Goal: Task Accomplishment & Management: Complete application form

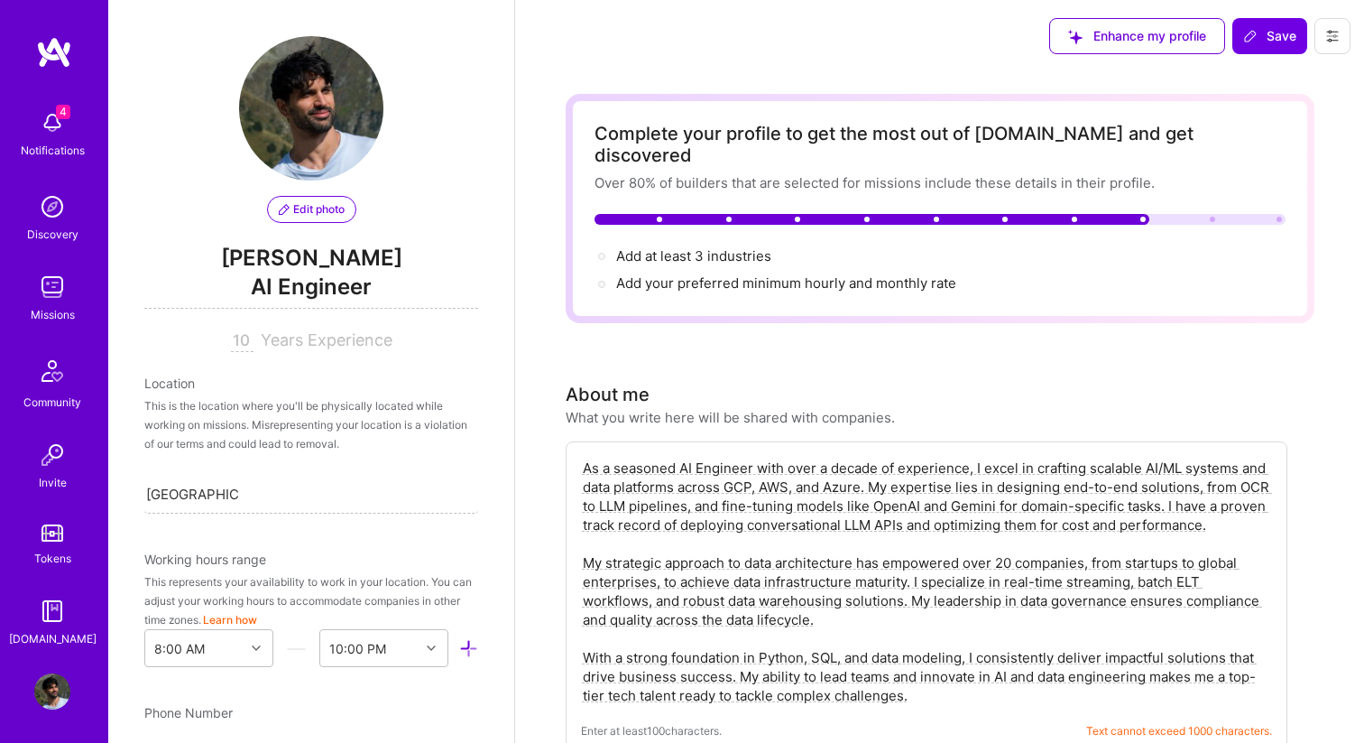
select select "IL"
select select "Right Now"
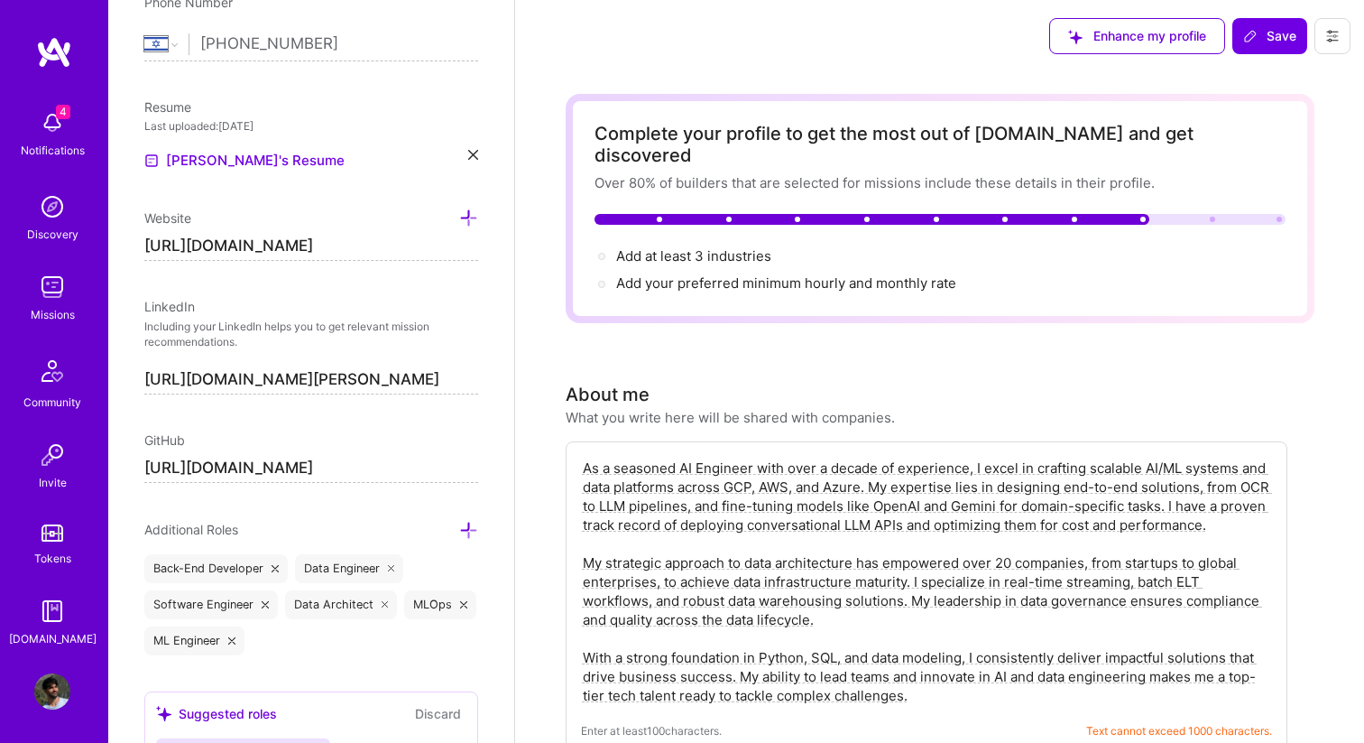
click at [55, 309] on div "Missions" at bounding box center [53, 314] width 44 height 19
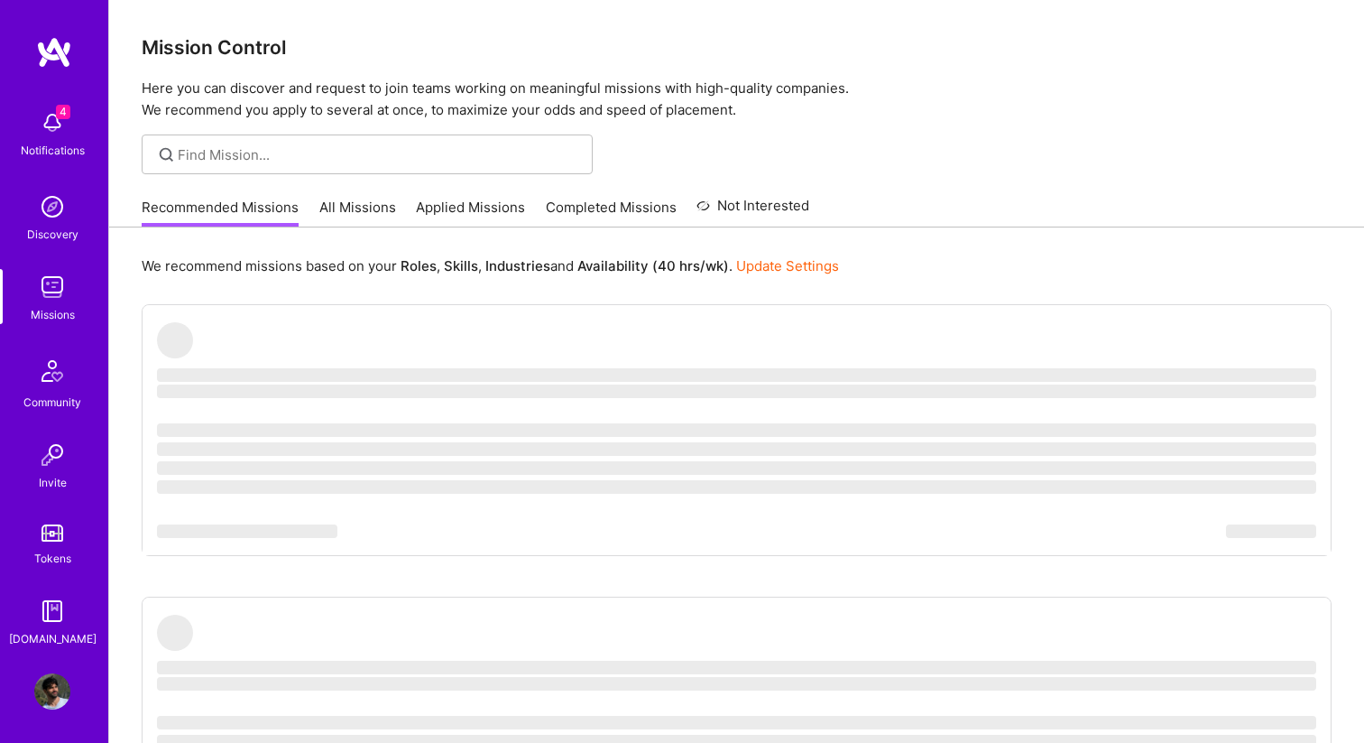
click at [50, 298] on img at bounding box center [52, 287] width 36 height 36
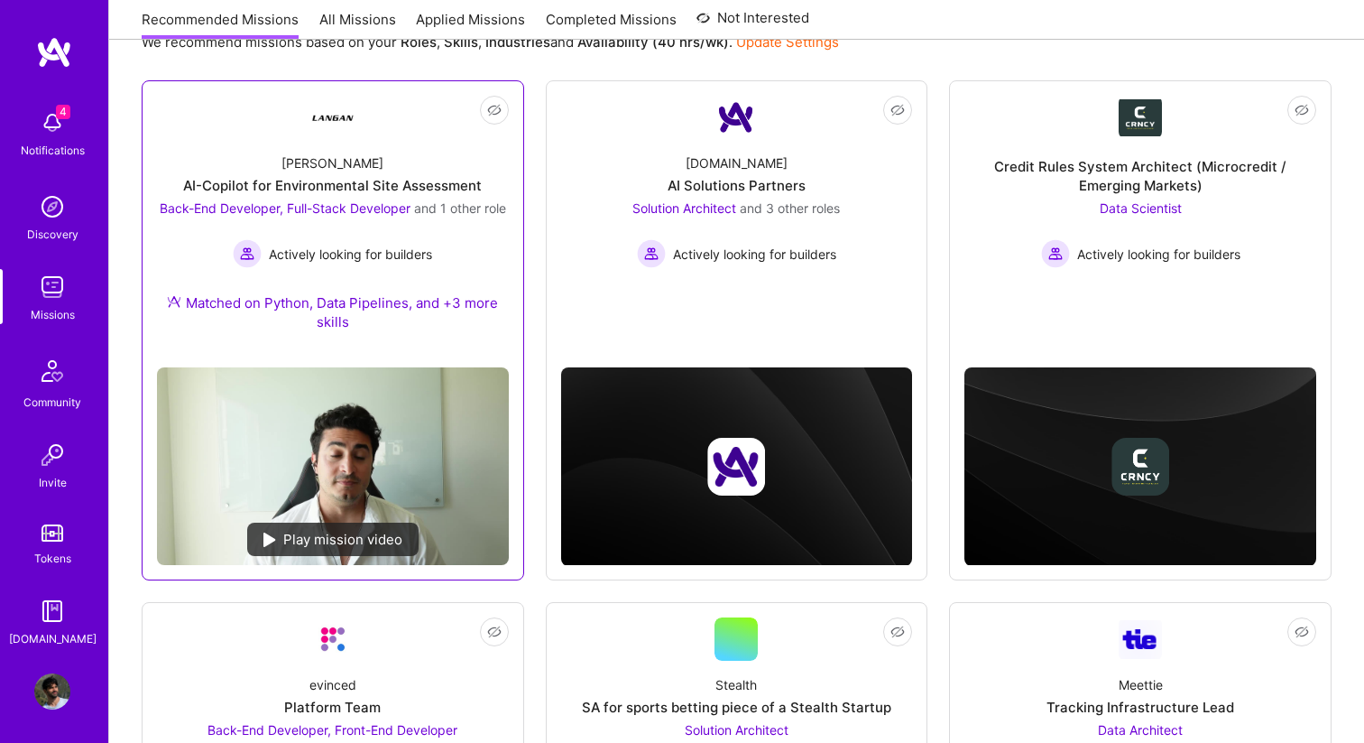
scroll to position [231, 0]
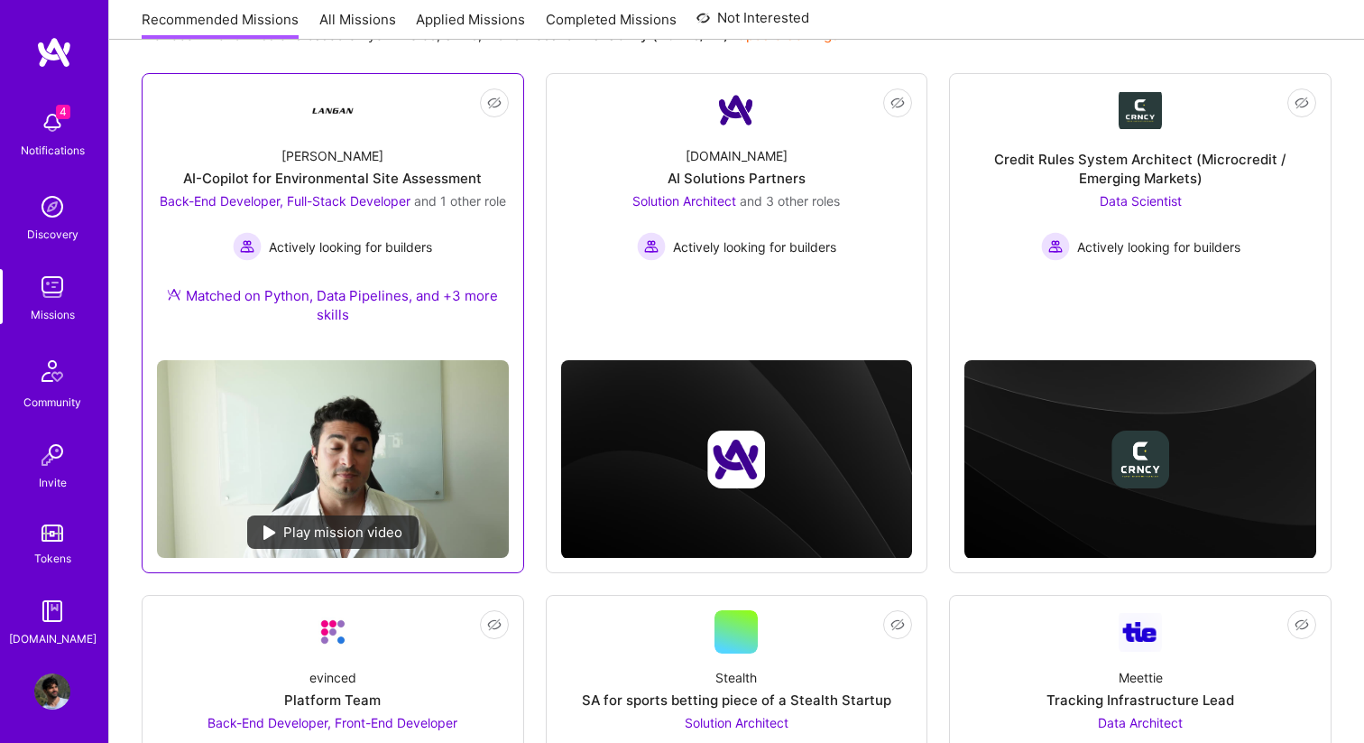
click at [390, 113] on link "Not Interested [PERSON_NAME]-Copilot for Environmental Site Assessment Back-End…" at bounding box center [333, 216] width 352 height 257
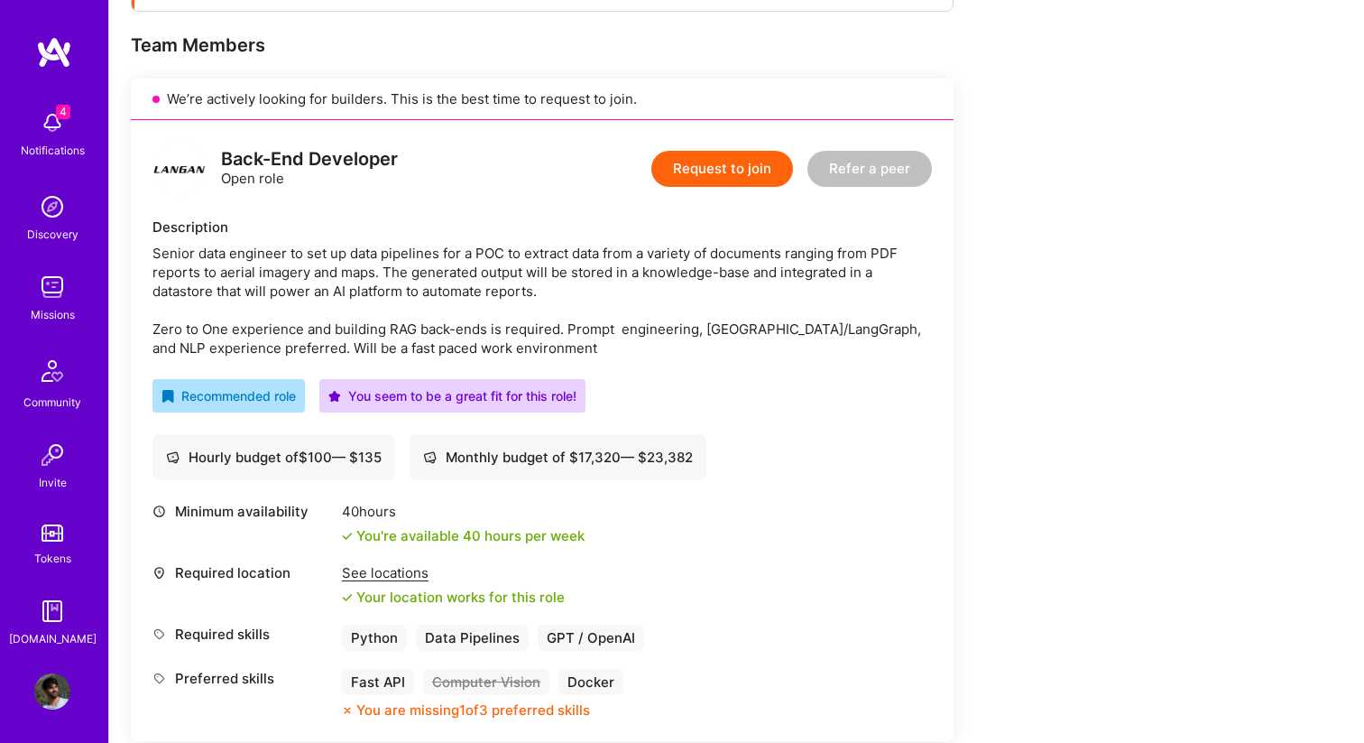
scroll to position [355, 0]
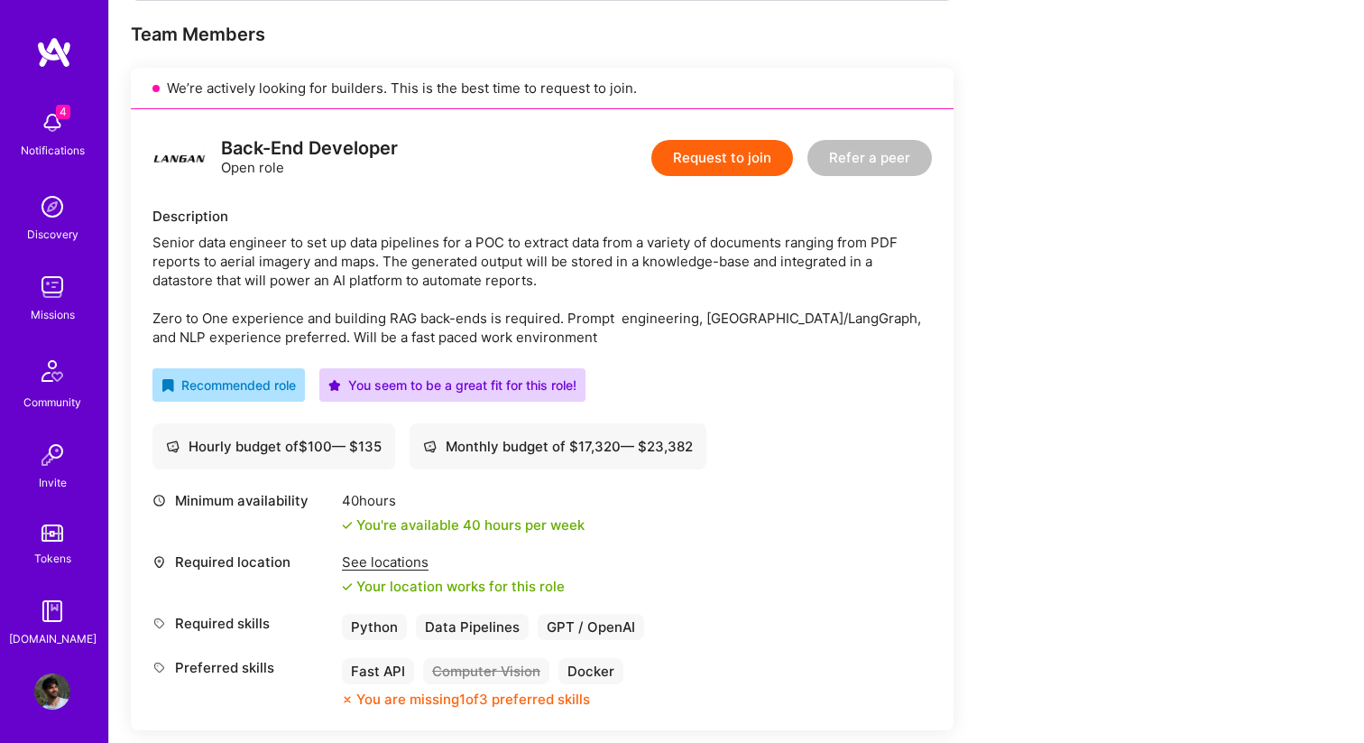
click at [716, 159] on button "Request to join" at bounding box center [722, 158] width 142 height 36
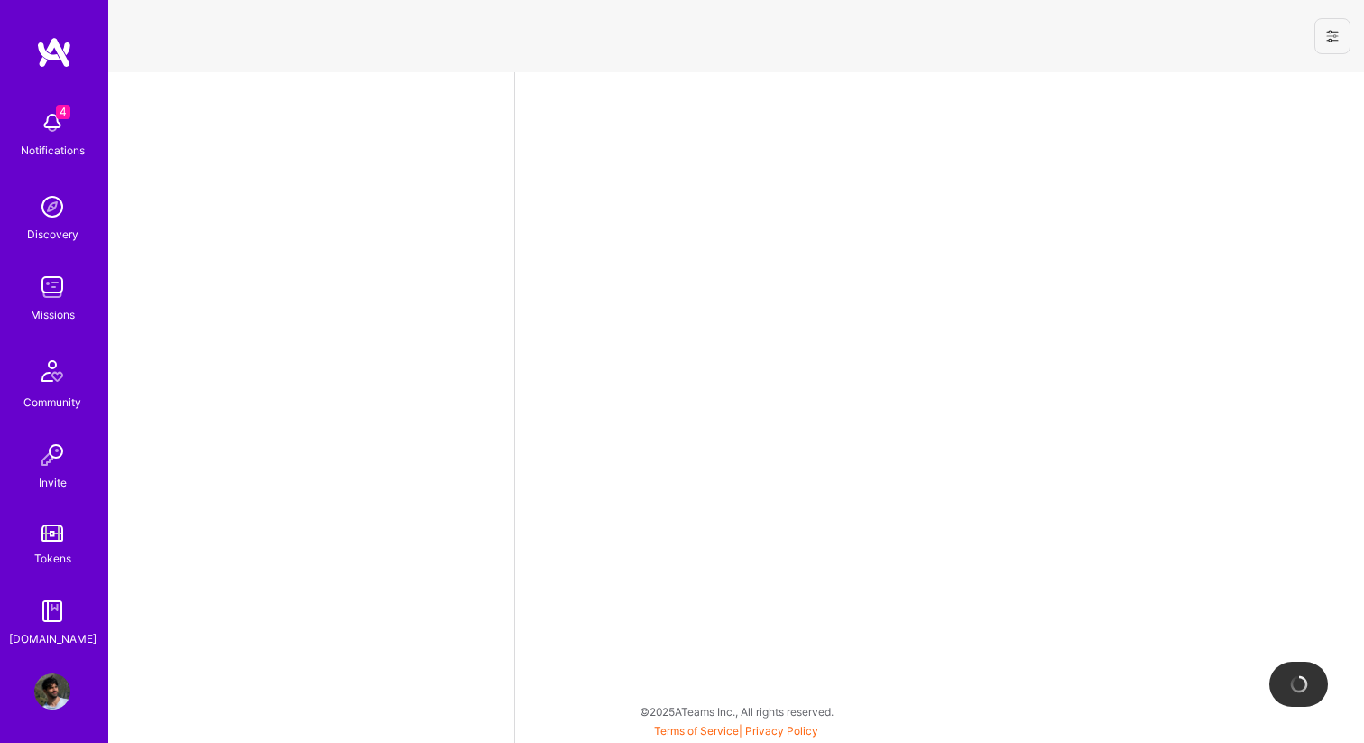
select select "IL"
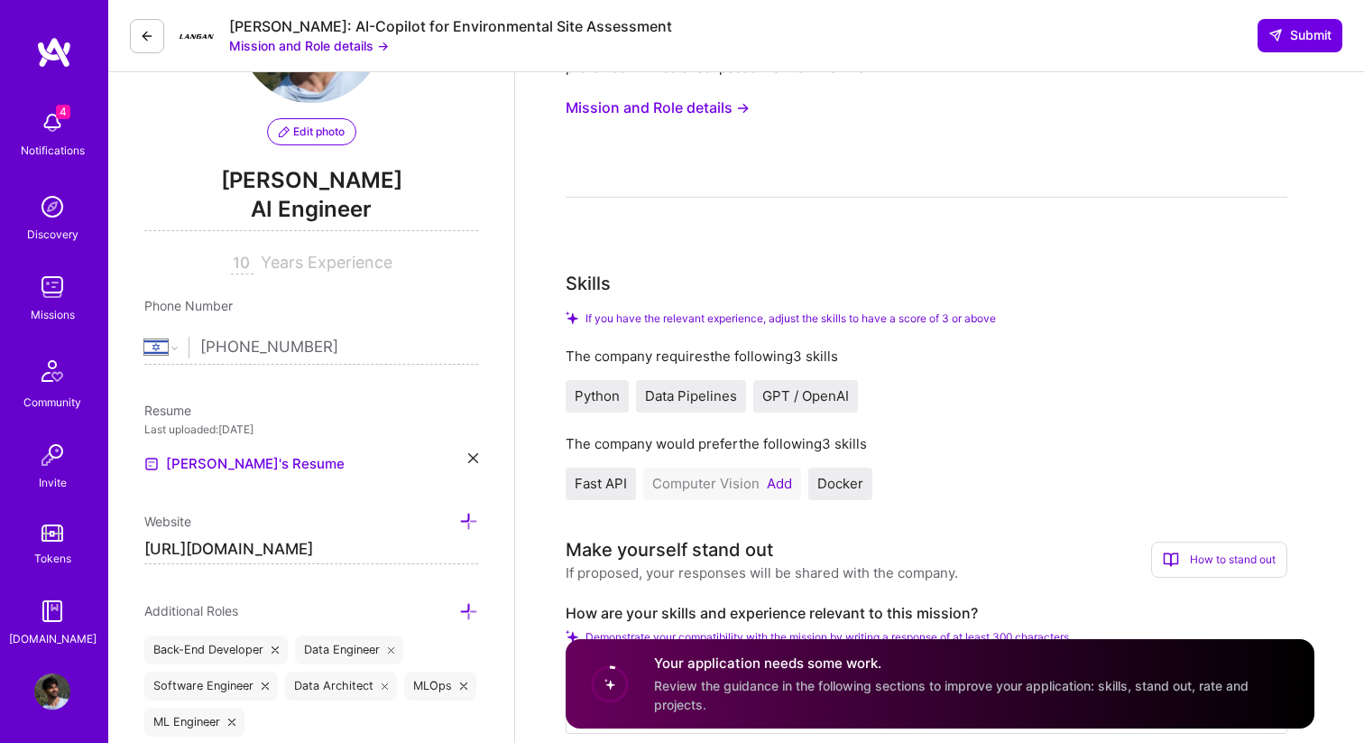
scroll to position [152, 0]
click at [776, 475] on button "Add" at bounding box center [779, 482] width 25 height 14
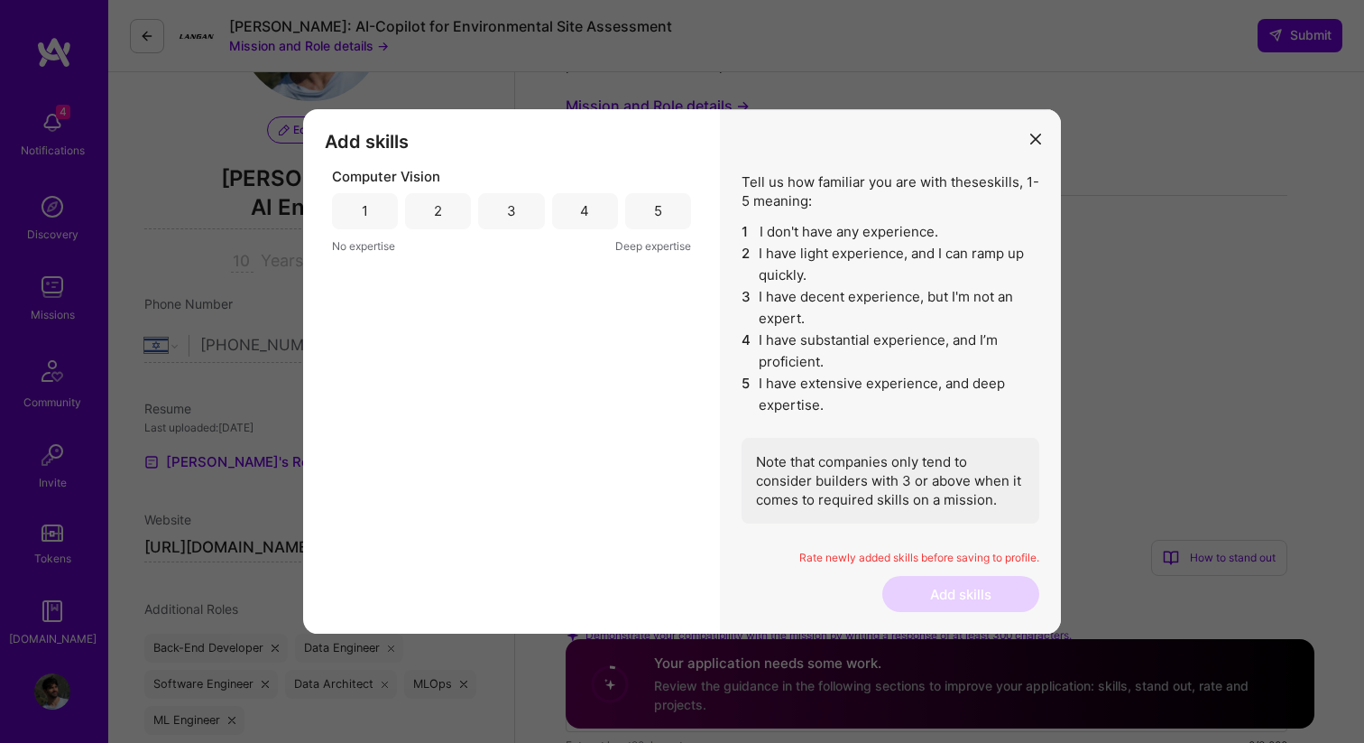
click at [508, 216] on div "3" at bounding box center [511, 210] width 9 height 19
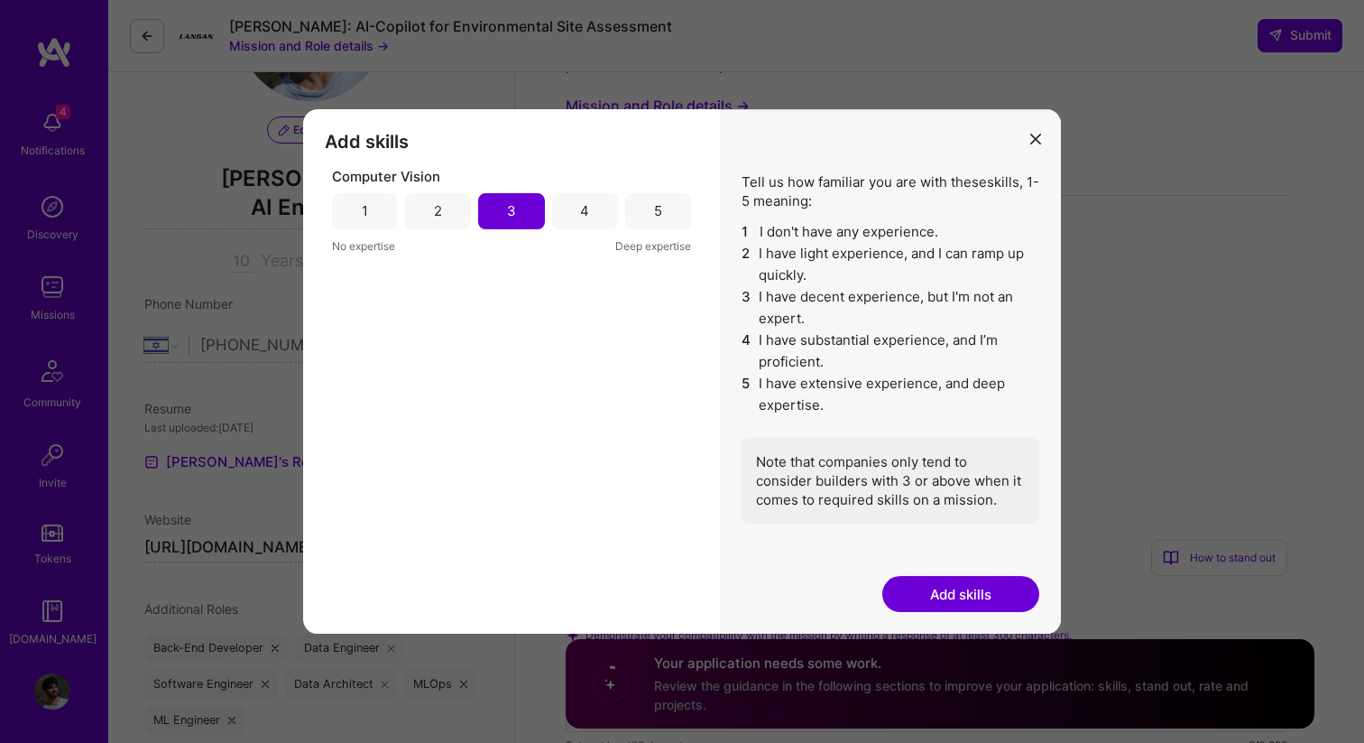
click at [947, 608] on button "Add skills" at bounding box center [960, 594] width 157 height 36
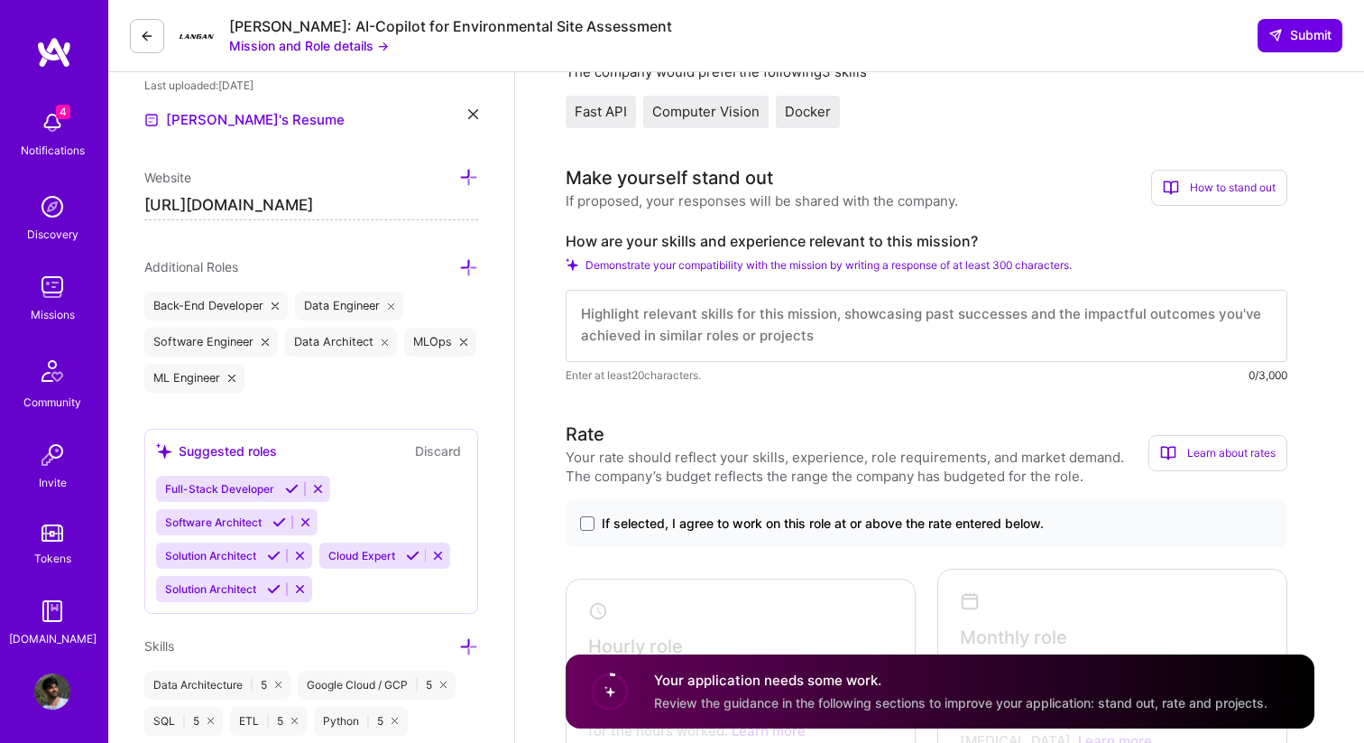
scroll to position [0, 0]
click at [628, 322] on textarea at bounding box center [927, 326] width 722 height 72
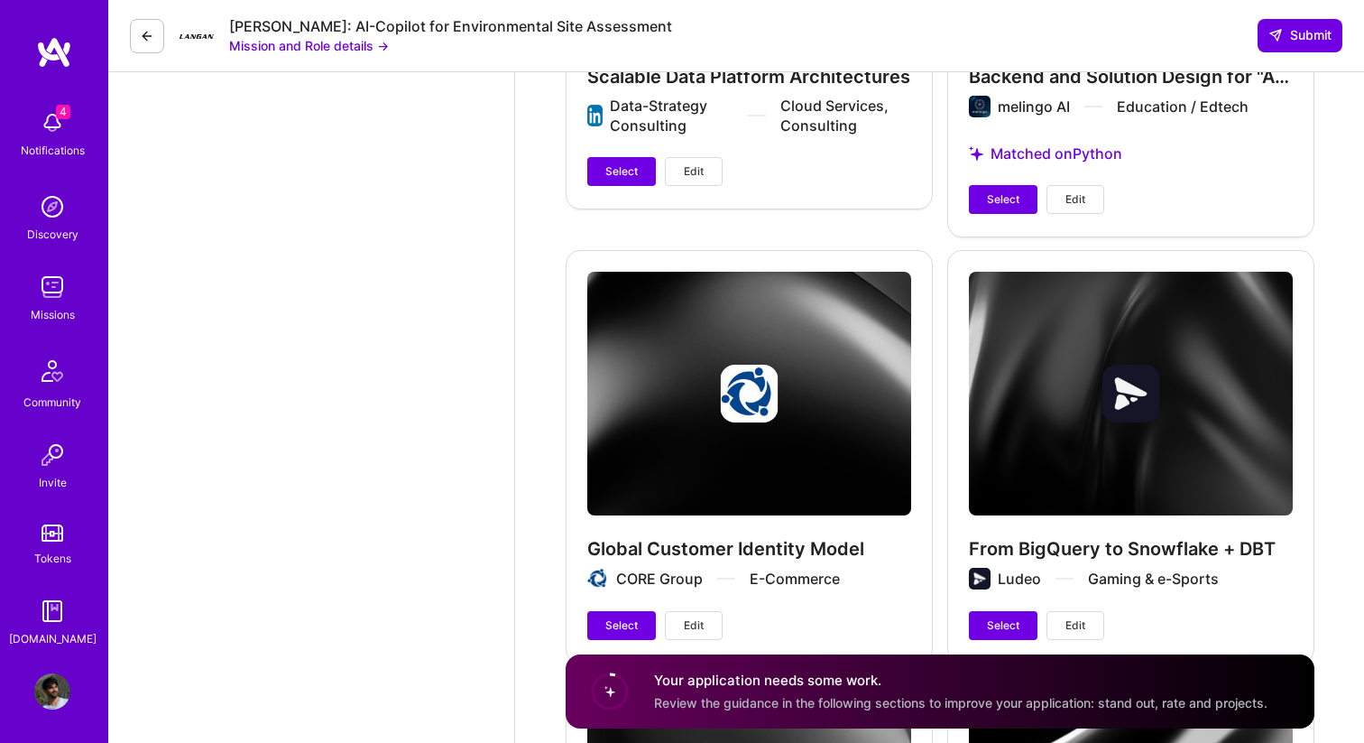
scroll to position [3308, 0]
